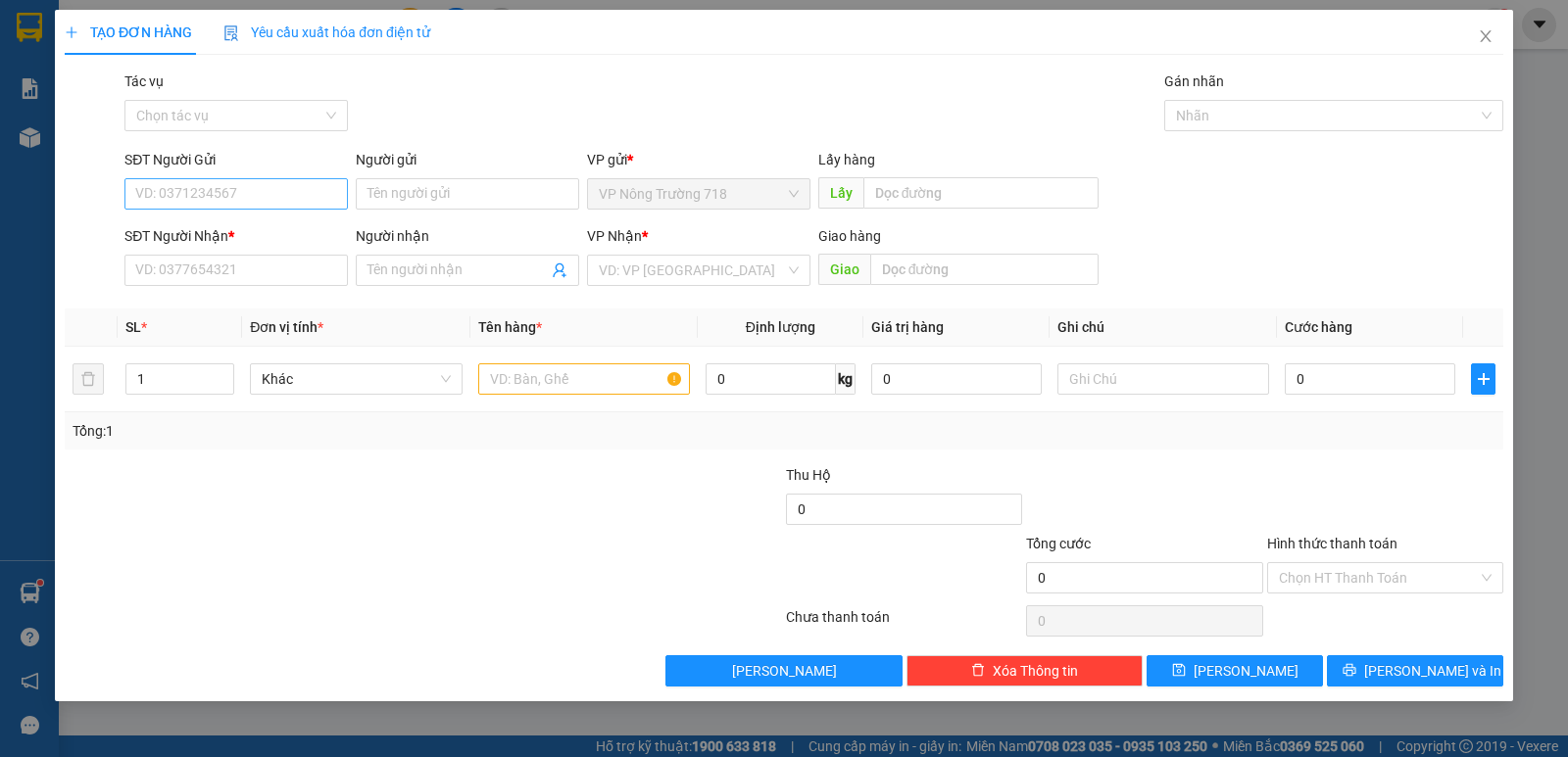
click at [226, 190] on input "SĐT Người Gửi" at bounding box center [236, 194] width 223 height 32
type input "0358798392"
click at [225, 224] on div "0358798392" at bounding box center [236, 233] width 200 height 22
type input "0868380792"
type input "0358798392"
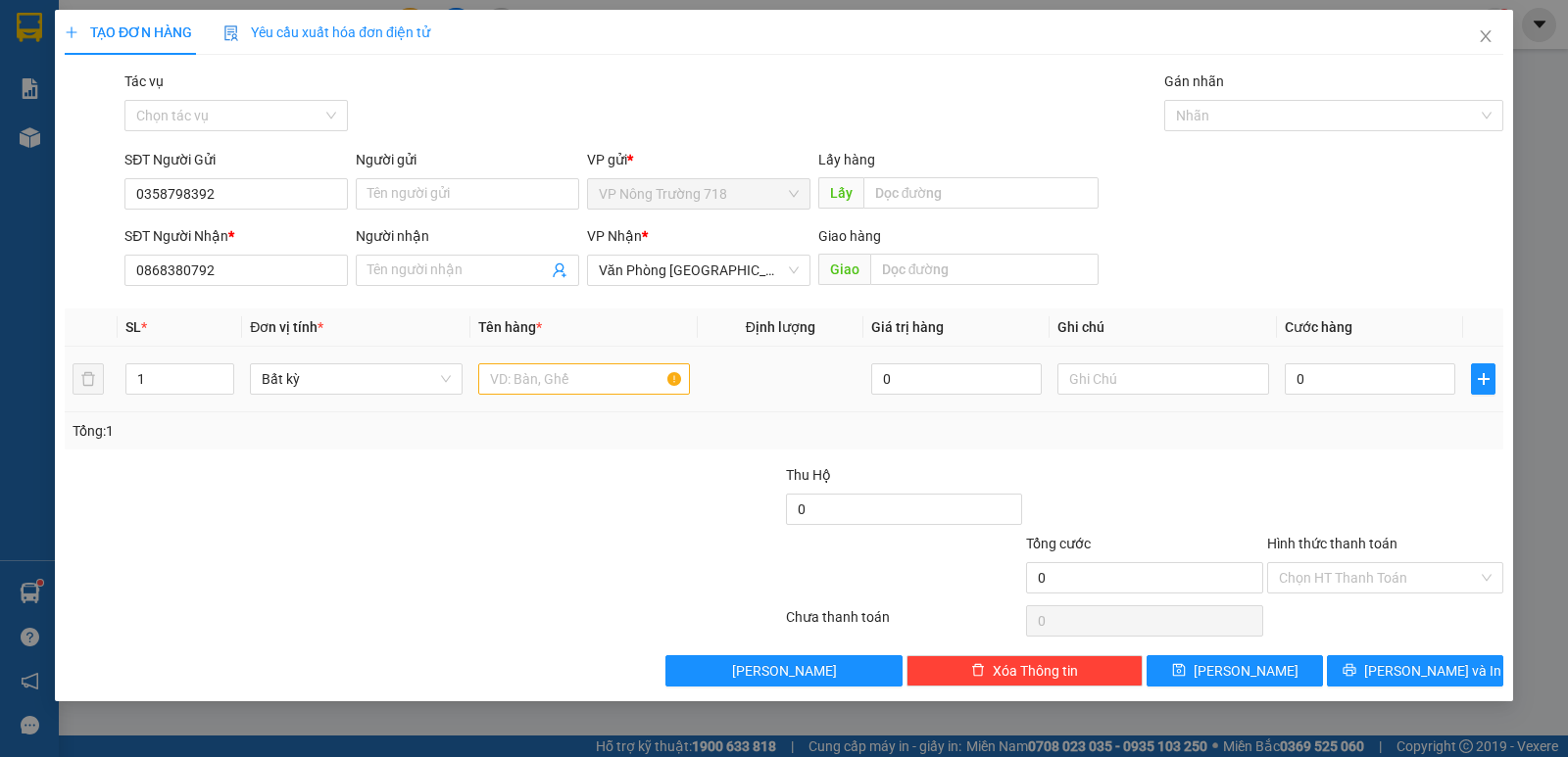
click at [500, 394] on div at bounding box center [584, 379] width 212 height 40
click at [504, 381] on input "text" at bounding box center [584, 379] width 212 height 32
type input "1 BÌ VÀNG"
click at [1337, 372] on input "0" at bounding box center [1369, 379] width 170 height 32
type input "5"
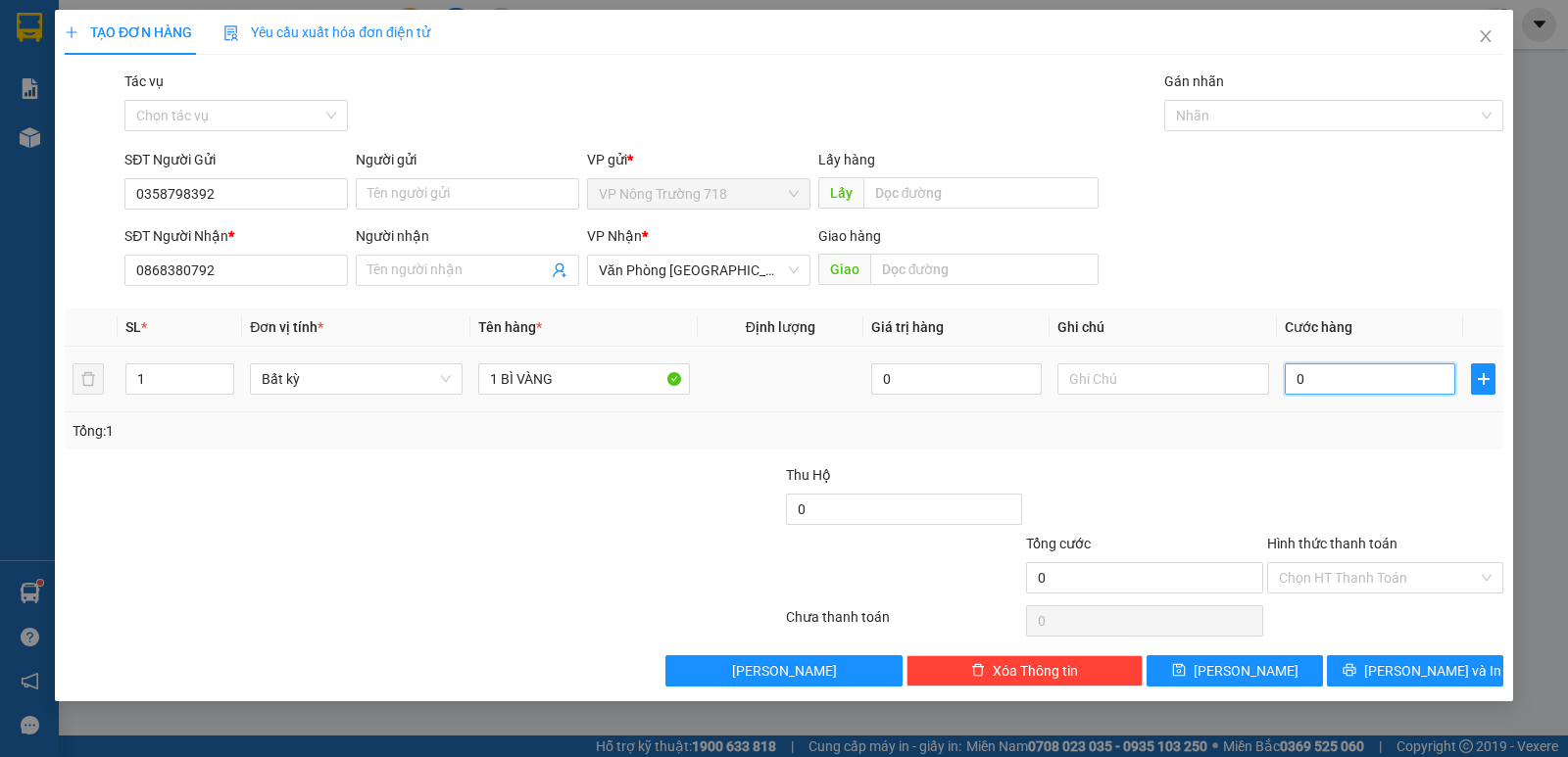
type input "5"
type input "50"
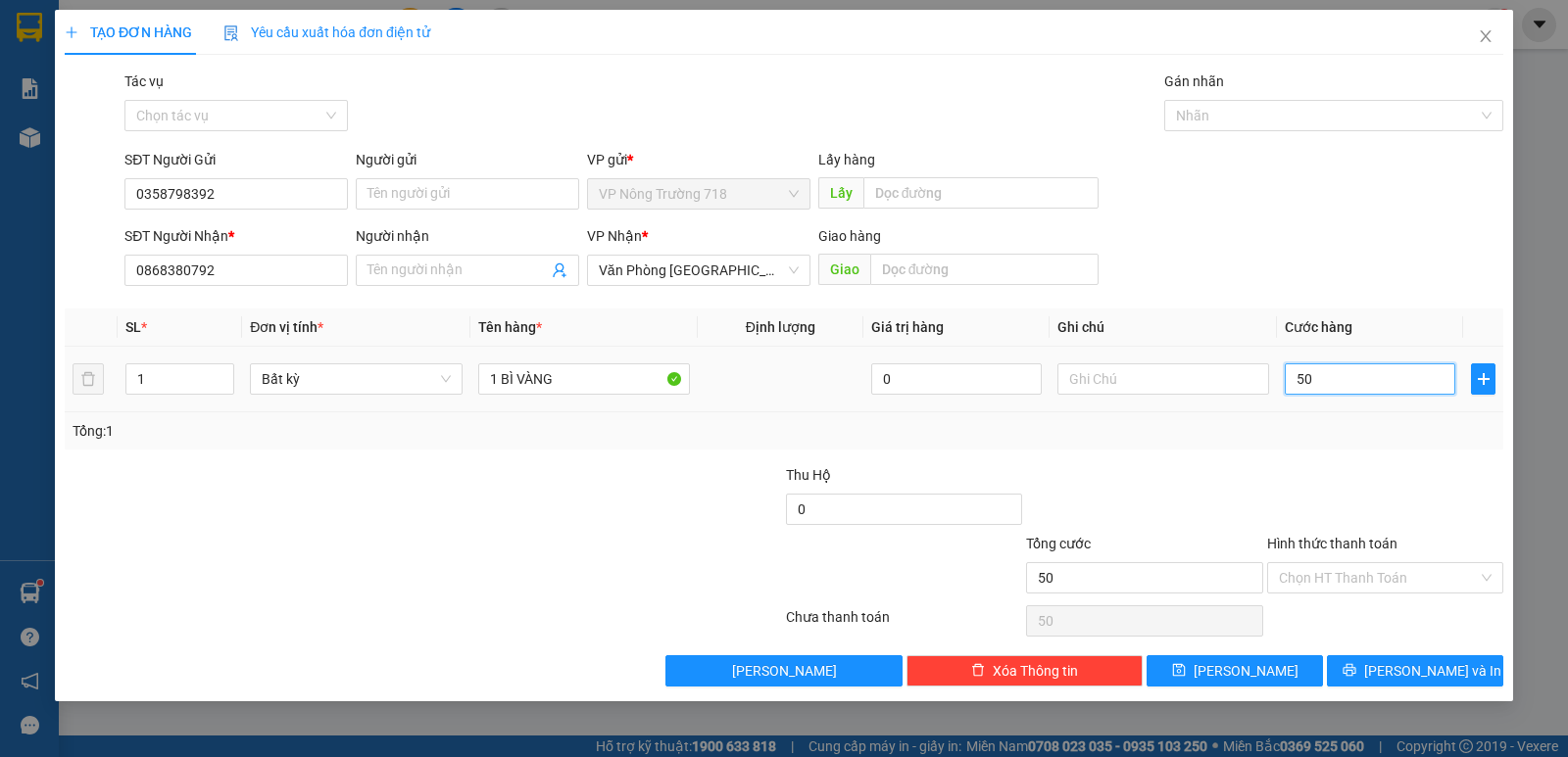
type input "500"
type input "5.000"
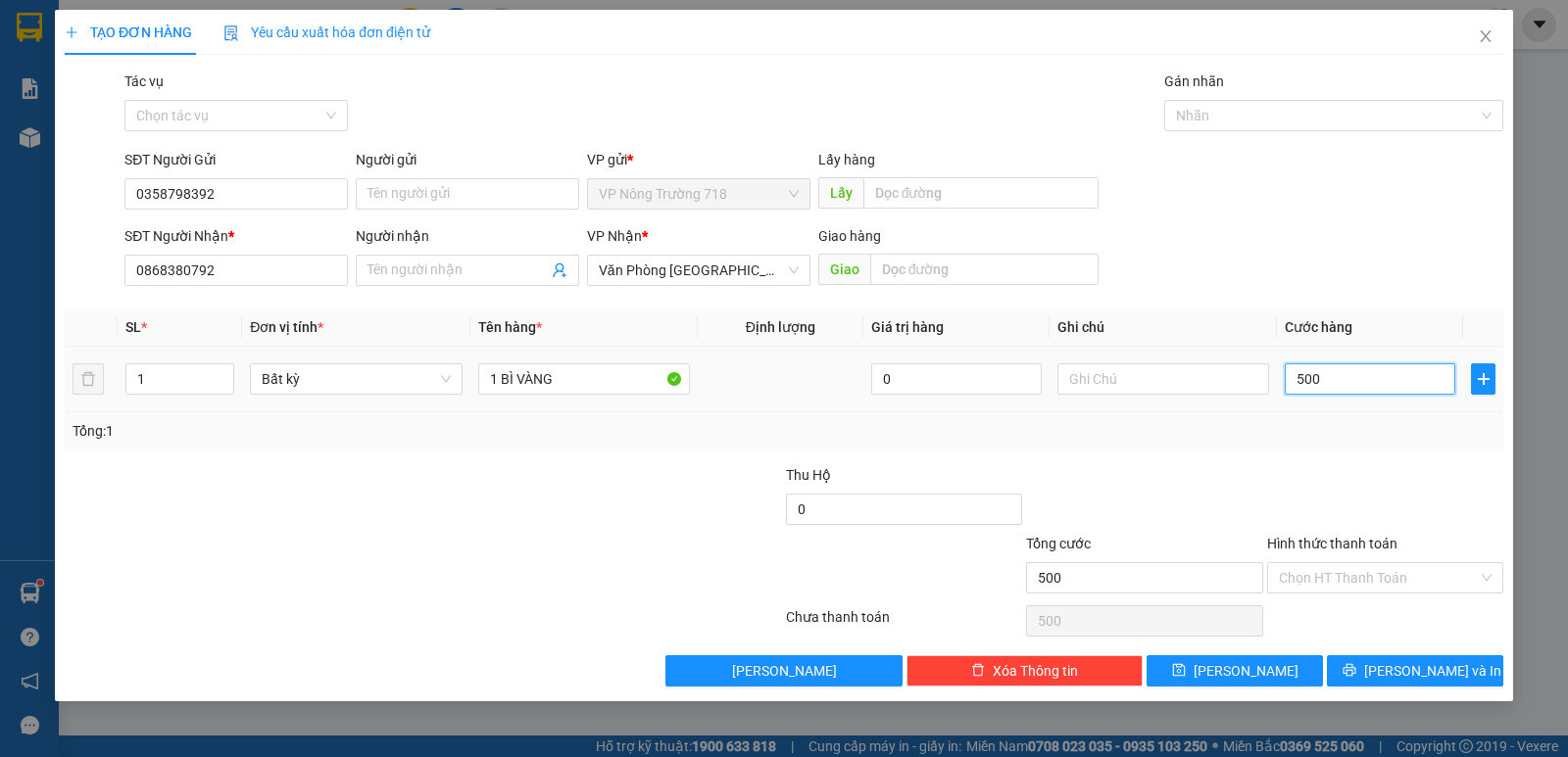
type input "5.000"
type input "50.000"
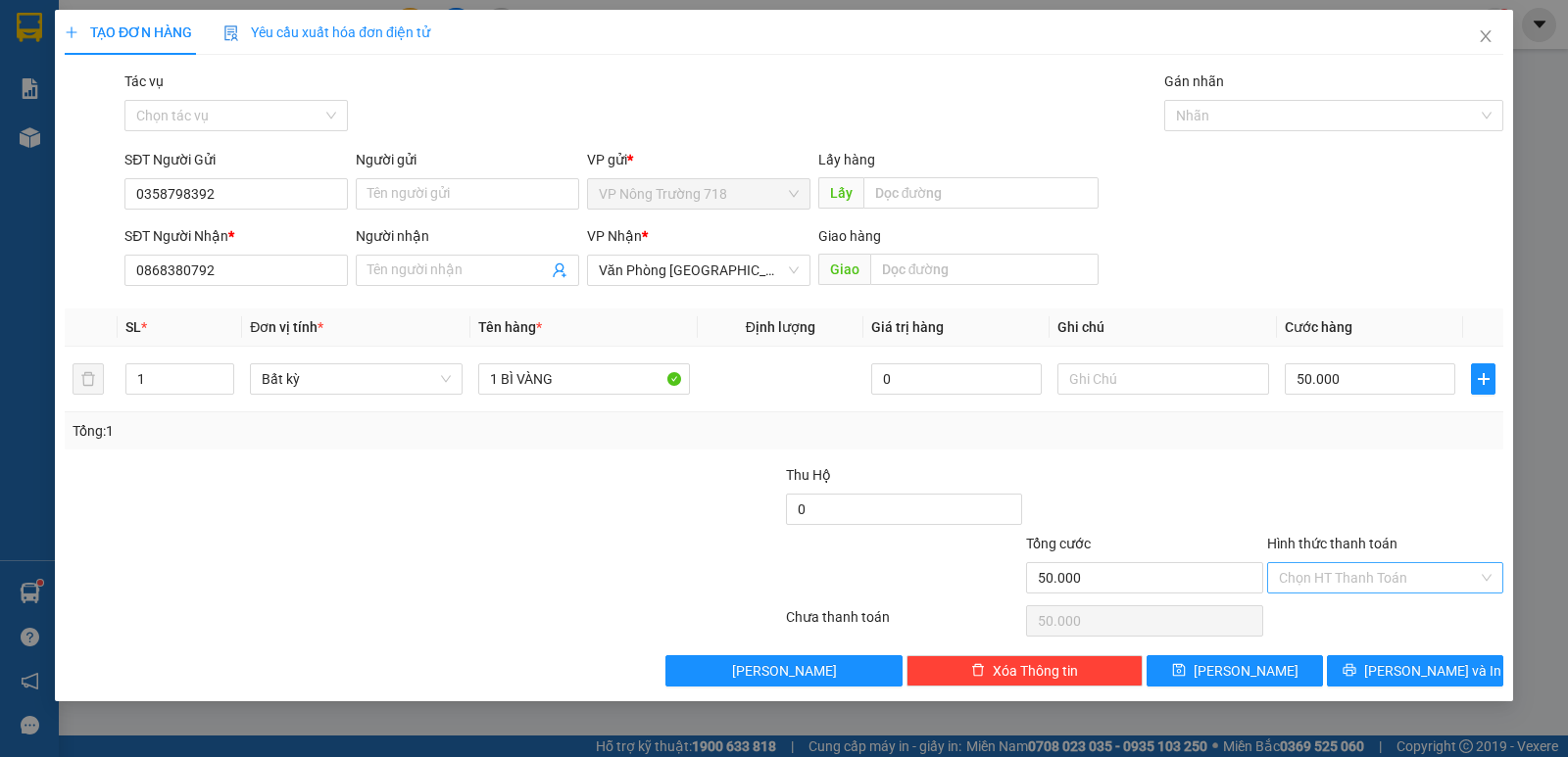
click at [1346, 575] on input "Hình thức thanh toán" at bounding box center [1377, 578] width 199 height 30
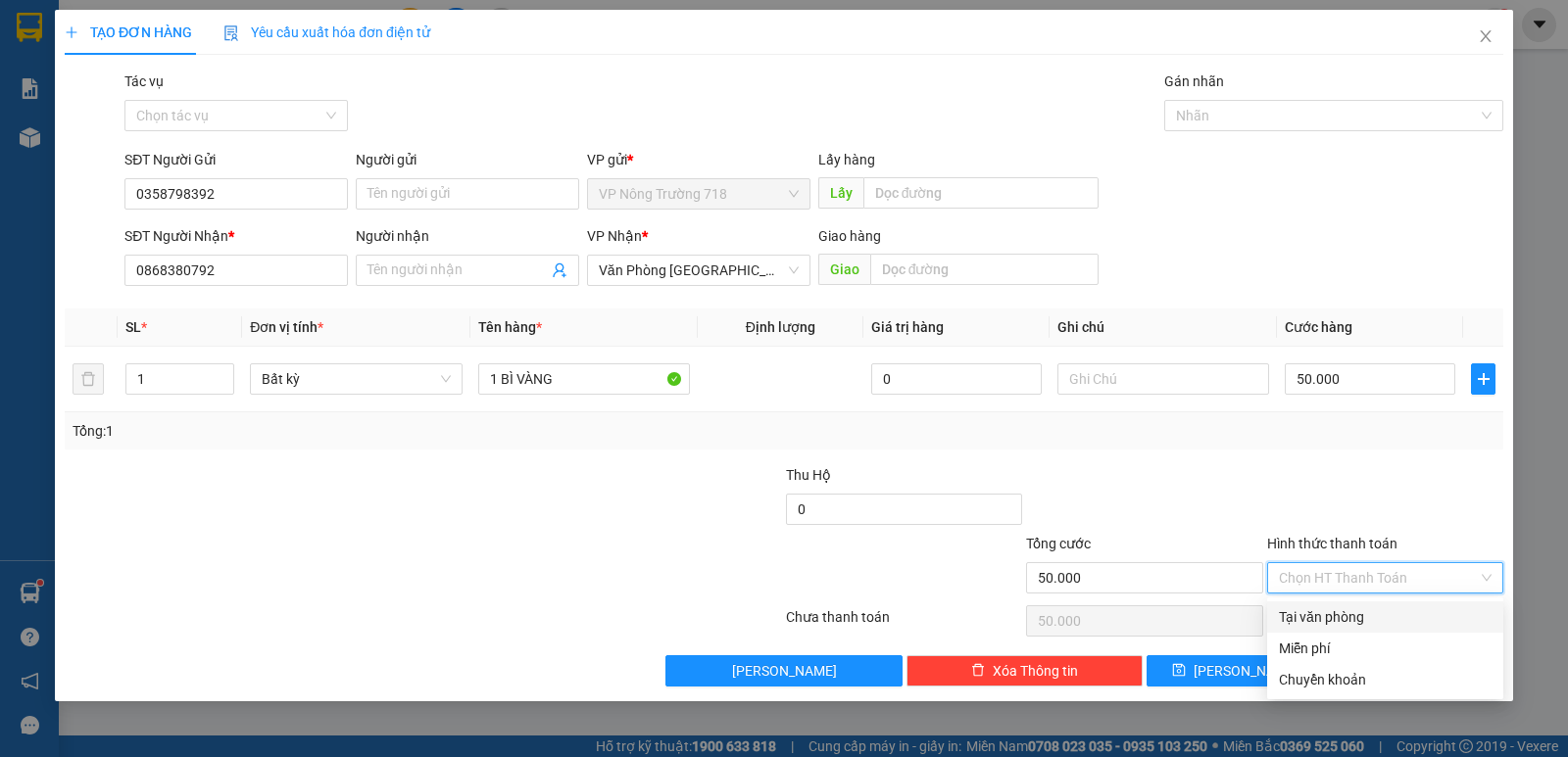
click at [1350, 616] on div "Tại văn phòng" at bounding box center [1384, 618] width 213 height 22
type input "0"
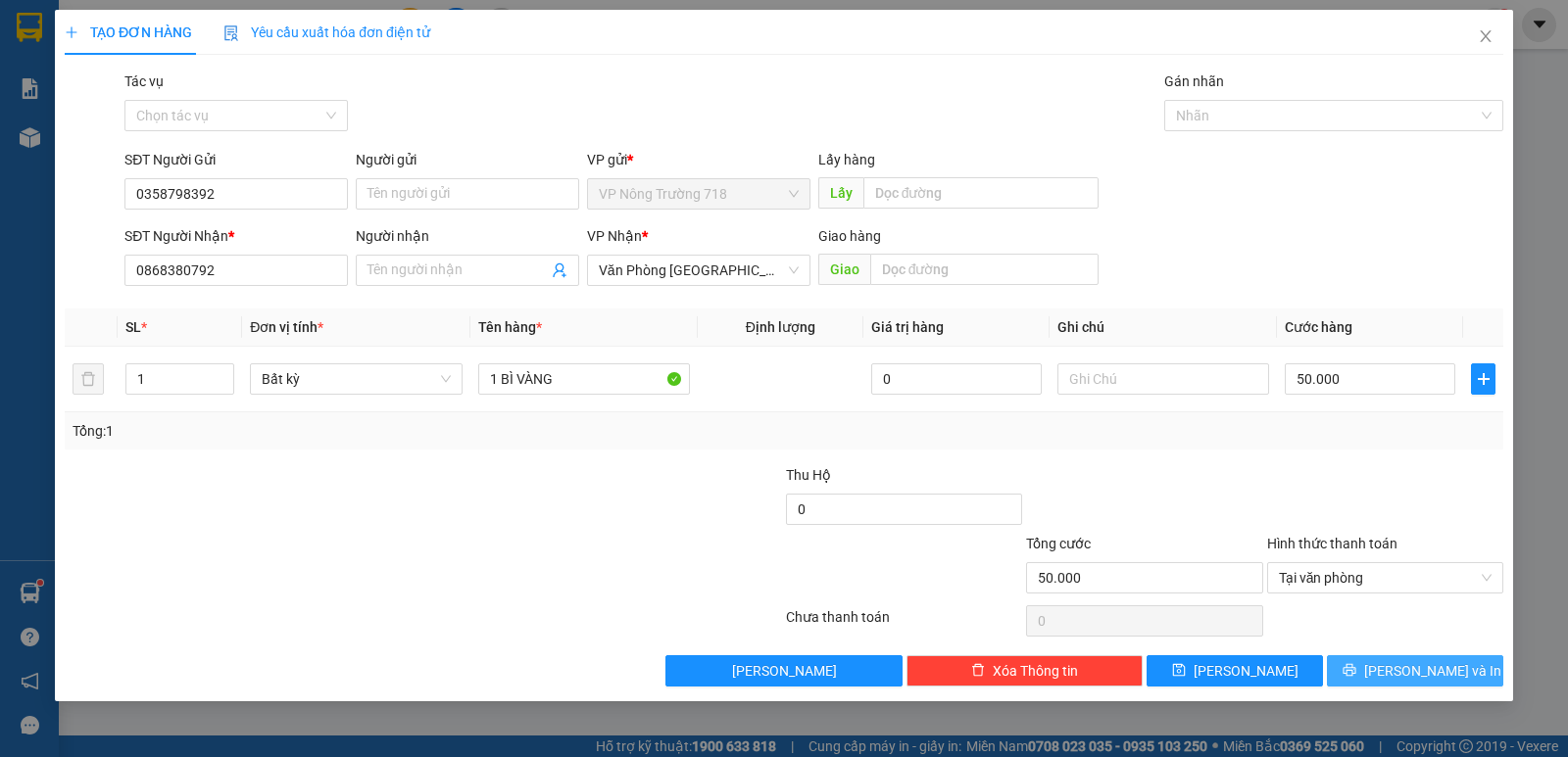
click at [1372, 667] on button "[PERSON_NAME] và In" at bounding box center [1415, 671] width 176 height 32
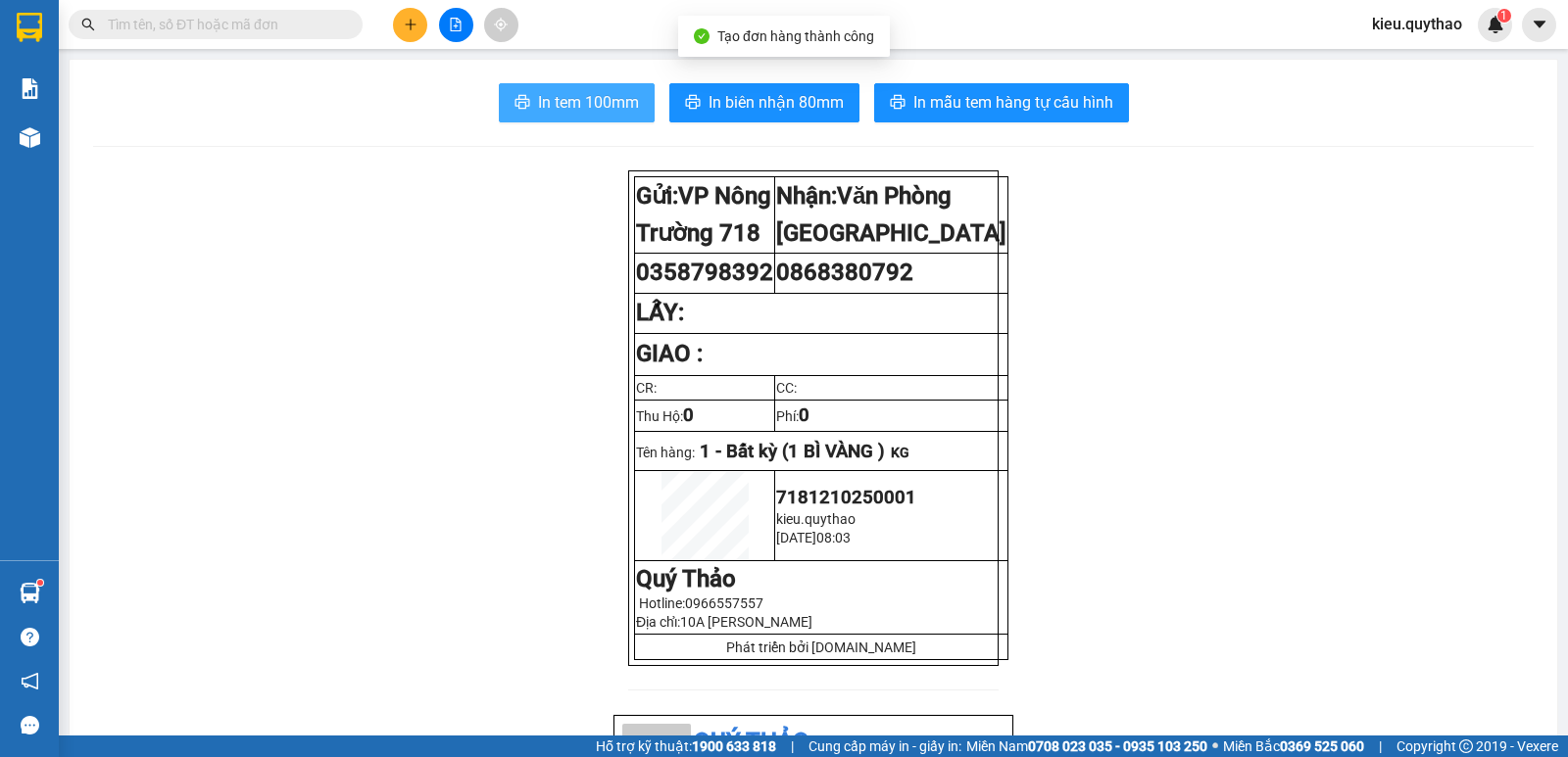
click at [604, 113] on span "In tem 100mm" at bounding box center [588, 102] width 101 height 25
